Goal: Task Accomplishment & Management: Use online tool/utility

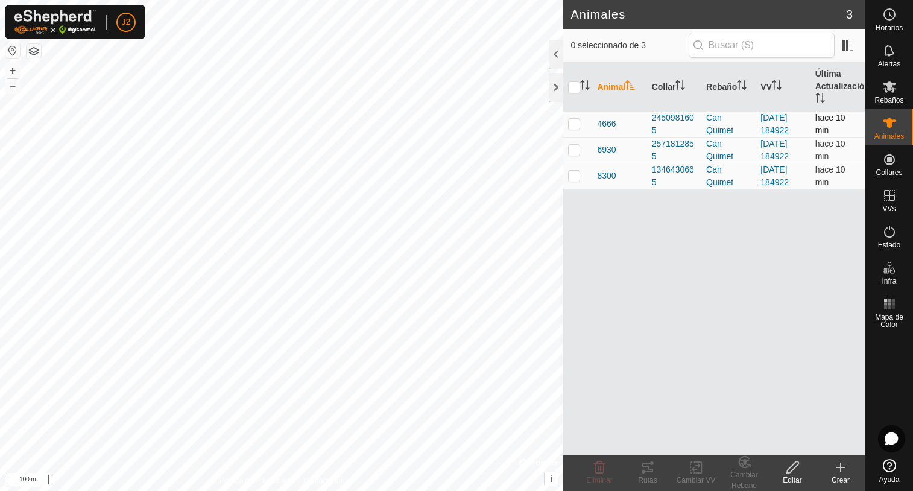
click at [574, 126] on p-checkbox at bounding box center [574, 124] width 12 height 10
checkbox input "true"
click at [647, 467] on icon at bounding box center [647, 467] width 11 height 10
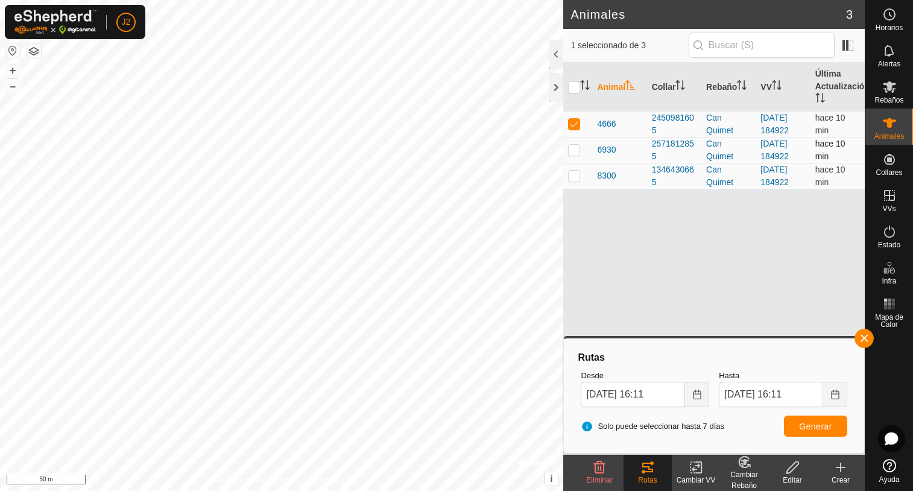
click at [571, 150] on p-checkbox at bounding box center [574, 150] width 12 height 10
checkbox input "true"
click at [573, 128] on p-checkbox at bounding box center [574, 124] width 12 height 10
checkbox input "false"
click at [829, 422] on span "Generar" at bounding box center [815, 426] width 33 height 10
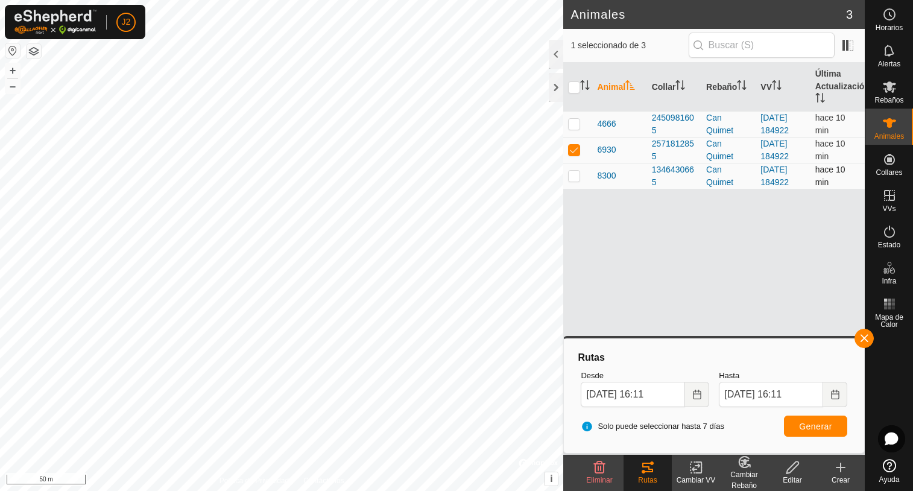
click at [568, 178] on p-checkbox at bounding box center [574, 176] width 12 height 10
checkbox input "true"
click at [574, 151] on p-checkbox at bounding box center [574, 150] width 12 height 10
checkbox input "false"
click at [824, 430] on span "Generar" at bounding box center [815, 426] width 33 height 10
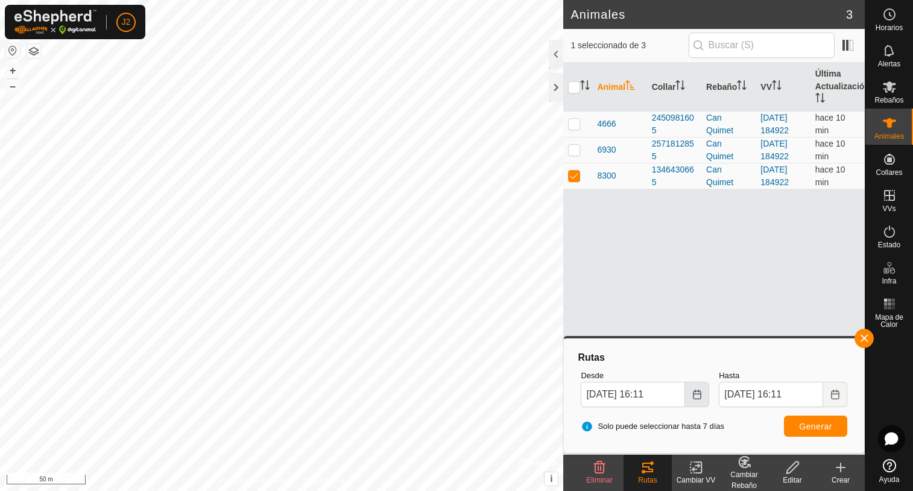
click at [697, 395] on icon "Choose Date" at bounding box center [697, 394] width 10 height 10
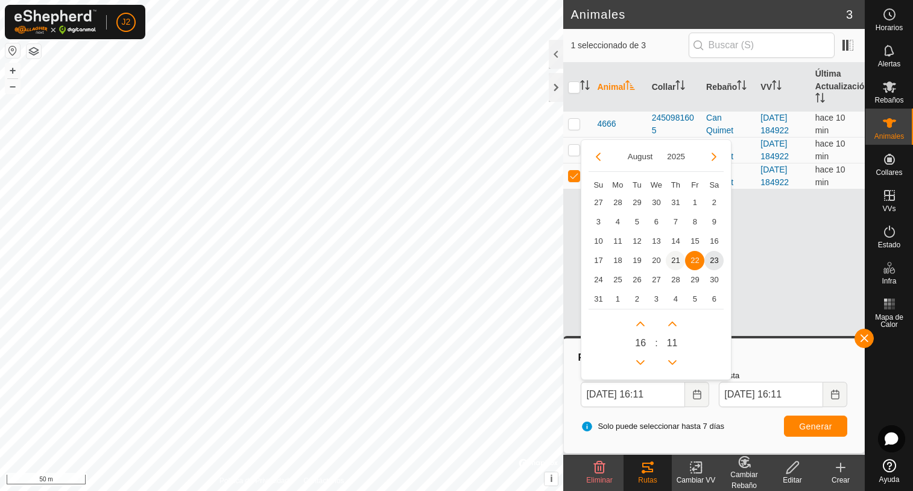
click at [676, 262] on span "21" at bounding box center [674, 260] width 19 height 19
type input "[DATE] 16:11"
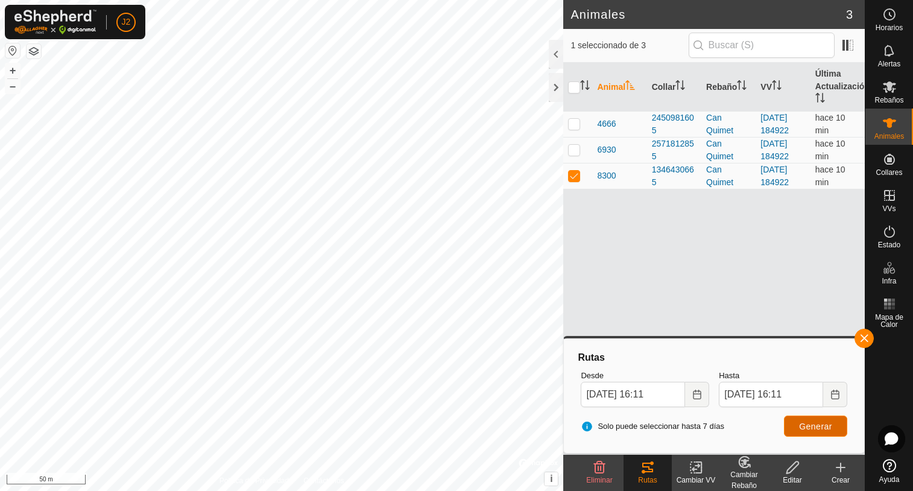
click at [823, 429] on span "Generar" at bounding box center [815, 426] width 33 height 10
click at [574, 153] on p-checkbox at bounding box center [574, 150] width 12 height 10
checkbox input "true"
click at [576, 177] on p-checkbox at bounding box center [574, 176] width 12 height 10
checkbox input "false"
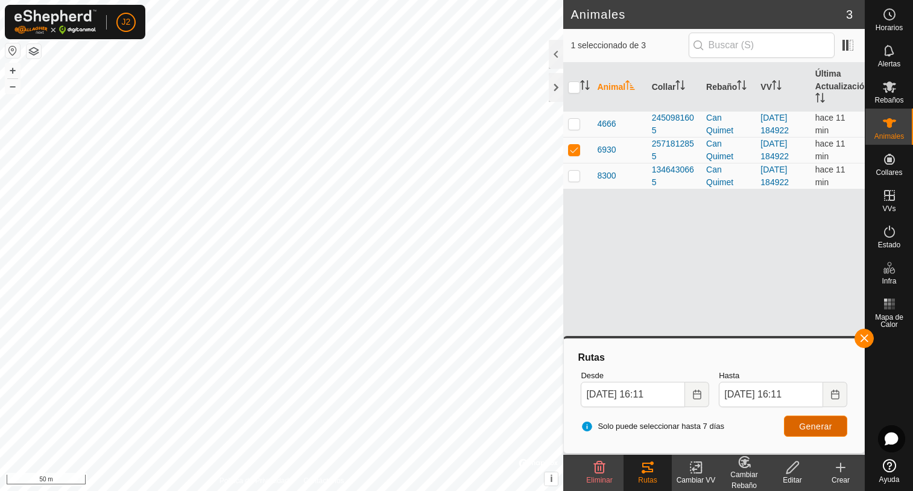
click at [802, 422] on span "Generar" at bounding box center [815, 426] width 33 height 10
click at [860, 336] on button "button" at bounding box center [863, 338] width 19 height 19
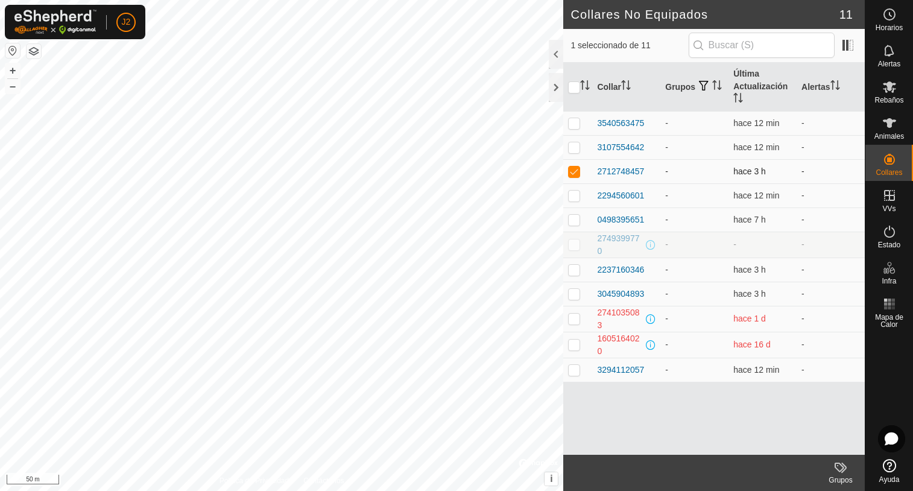
click at [577, 173] on p-checkbox at bounding box center [574, 171] width 12 height 10
checkbox input "false"
click at [560, 92] on div at bounding box center [556, 87] width 14 height 29
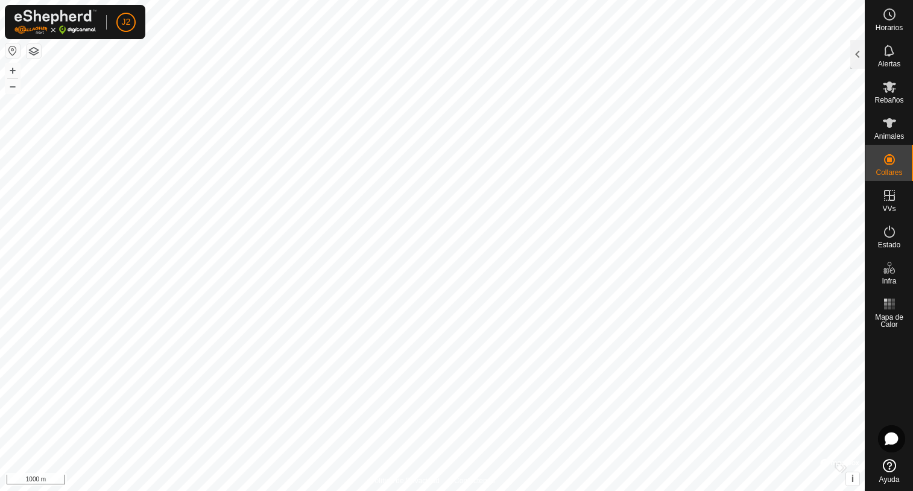
click at [511, 0] on html "J2 Horarios Alertas Rebaños Animales Collares VVs Estado Infra Mapa de Calor Ay…" at bounding box center [456, 245] width 913 height 491
